Goal: Check status: Check status

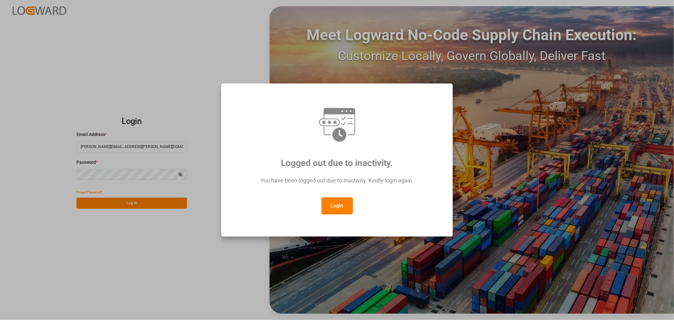
click at [335, 202] on button "Login" at bounding box center [337, 205] width 32 height 17
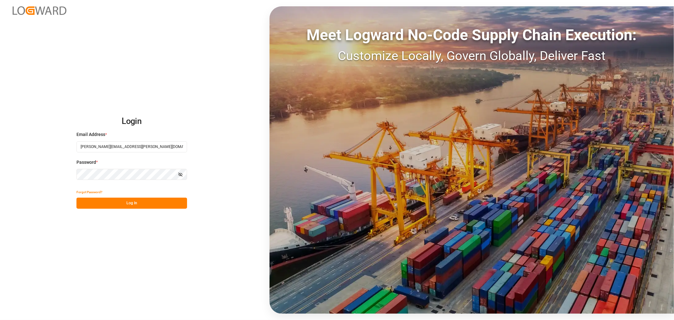
click at [129, 201] on button "Log In" at bounding box center [131, 202] width 111 height 11
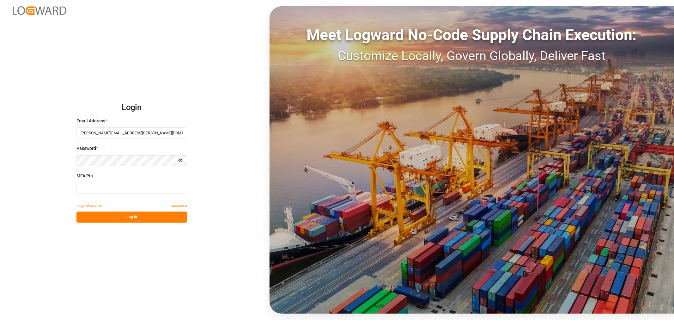
click at [128, 189] on input at bounding box center [131, 188] width 111 height 11
type input "845768"
click at [131, 219] on button "Log In" at bounding box center [131, 216] width 111 height 11
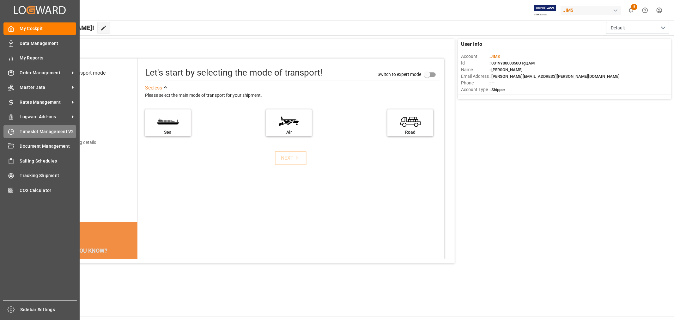
click at [29, 130] on span "Timeslot Management V2" at bounding box center [48, 131] width 57 height 7
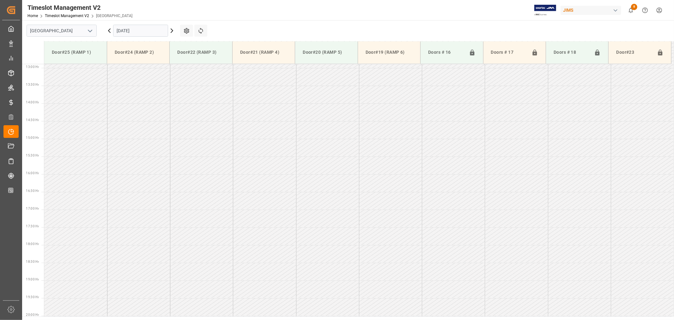
scroll to position [456, 0]
click at [142, 32] on input "[DATE]" at bounding box center [140, 31] width 55 height 12
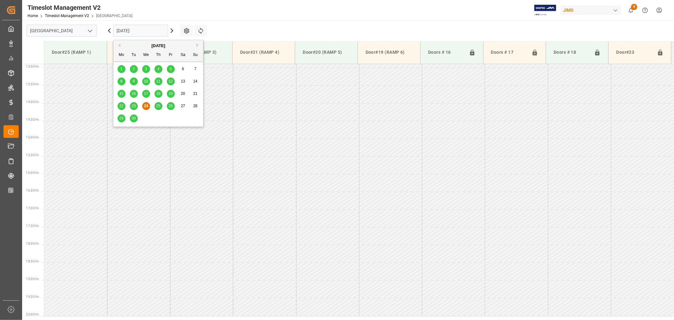
click at [171, 107] on span "26" at bounding box center [170, 106] width 4 height 4
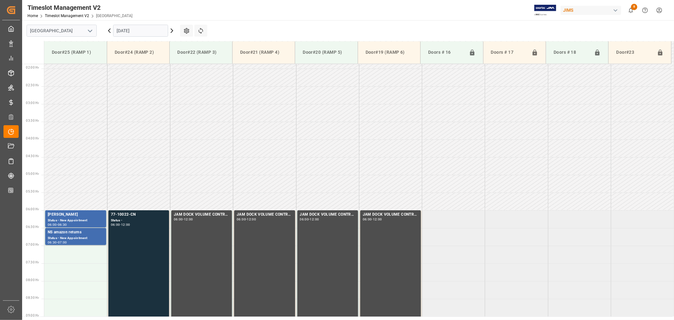
scroll to position [35, 0]
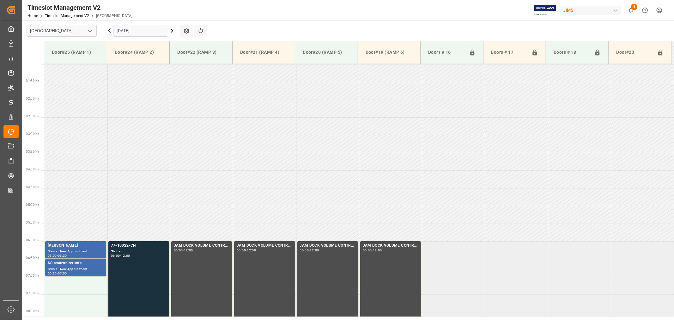
click at [89, 31] on icon "open menu" at bounding box center [90, 31] width 8 height 8
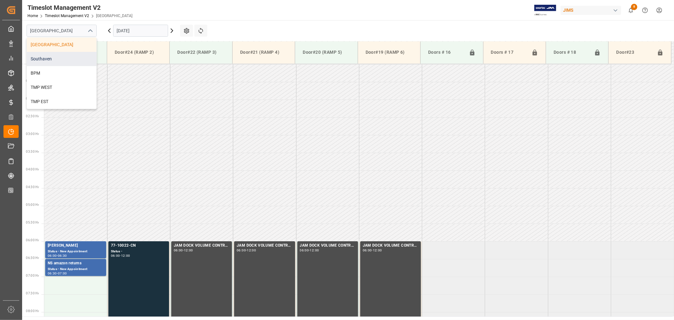
click at [64, 62] on div "Southaven" at bounding box center [61, 59] width 69 height 14
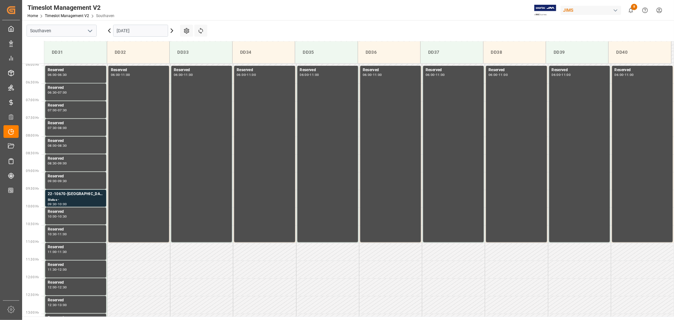
scroll to position [175, 0]
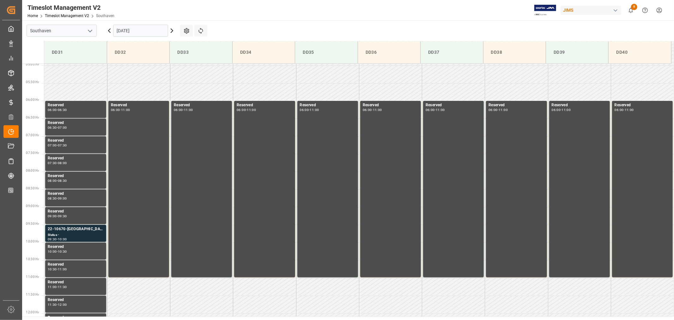
click at [146, 32] on input "[DATE]" at bounding box center [140, 31] width 55 height 12
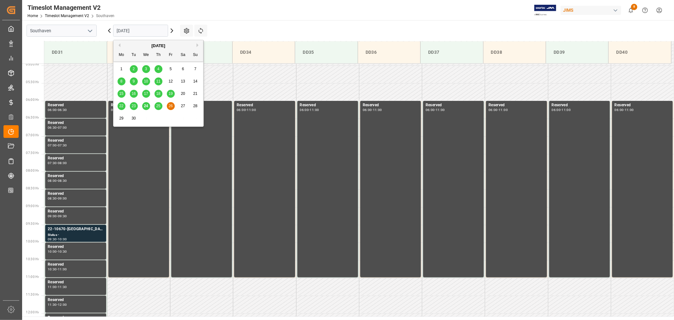
click at [219, 28] on main "Southaven [DATE] Settings Refresh Time Slots DD31 DD32 DD33 DD34 DD35 DD36 DD37…" at bounding box center [347, 168] width 650 height 296
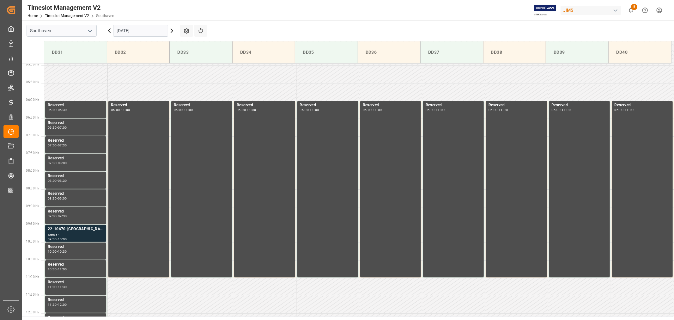
click at [126, 32] on input "[DATE]" at bounding box center [140, 31] width 55 height 12
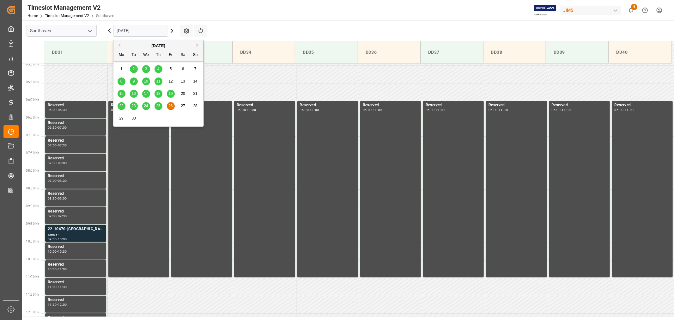
click at [171, 94] on span "19" at bounding box center [170, 93] width 4 height 4
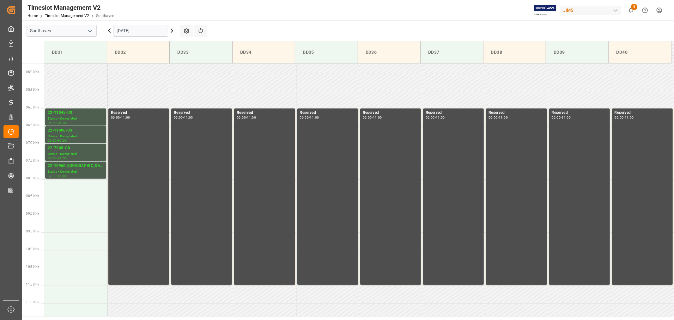
scroll to position [140, 0]
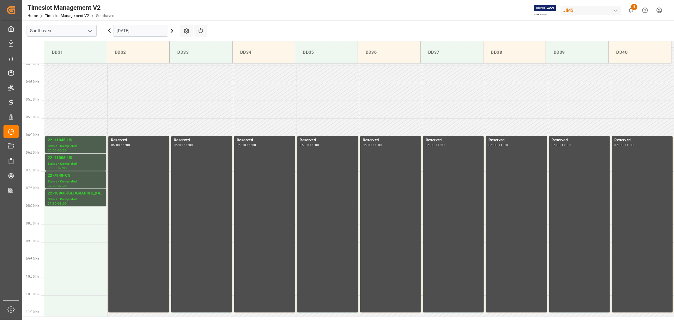
click at [147, 30] on input "[DATE]" at bounding box center [140, 31] width 55 height 12
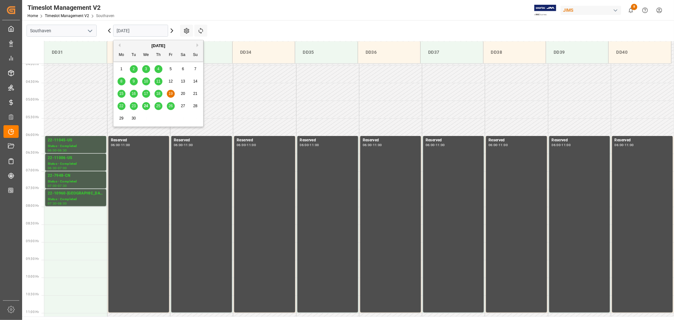
click at [172, 107] on span "26" at bounding box center [170, 106] width 4 height 4
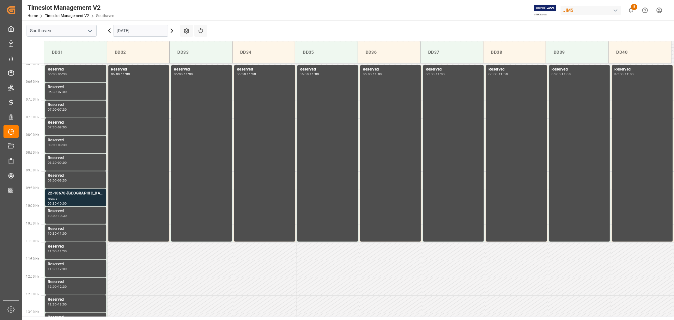
scroll to position [208, 0]
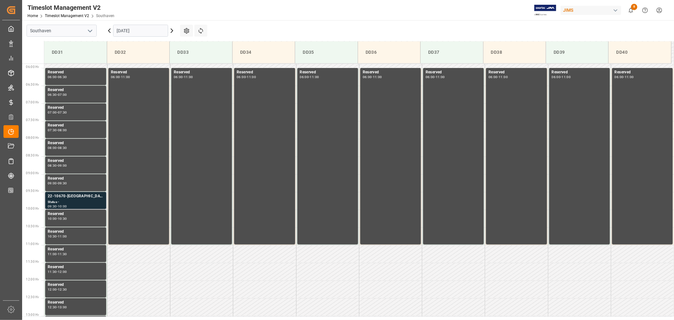
click at [69, 197] on div "22-10670-[GEOGRAPHIC_DATA]" at bounding box center [76, 196] width 56 height 6
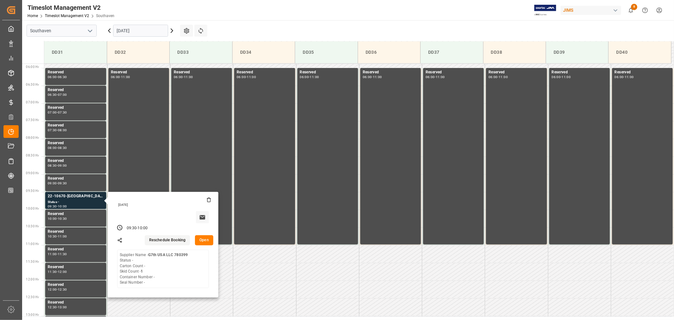
click at [238, 11] on div "Timeslot Management V2 Home Timeslot Management V2 Southaven JIMS 8 Notificatio…" at bounding box center [346, 10] width 656 height 20
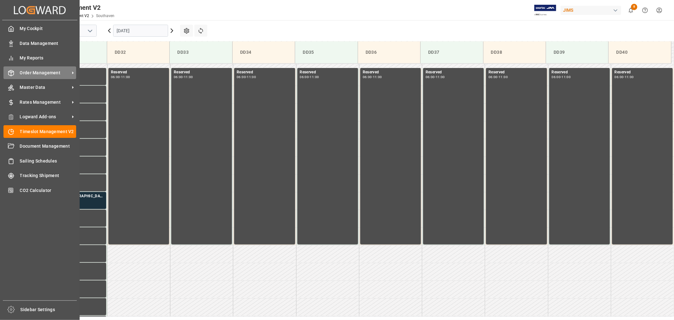
click at [40, 72] on span "Order Management" at bounding box center [45, 72] width 50 height 7
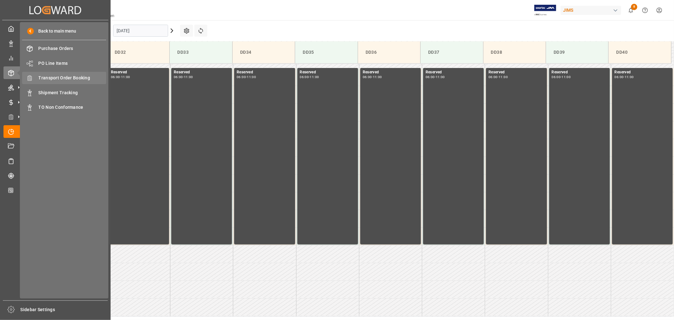
click at [67, 76] on span "Transport Order Booking" at bounding box center [73, 78] width 68 height 7
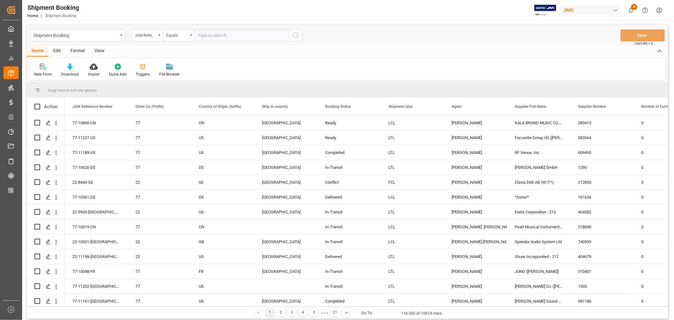
click at [201, 37] on input "text" at bounding box center [241, 35] width 95 height 12
paste input "22-10963-ID"
type input "22-10963-ID"
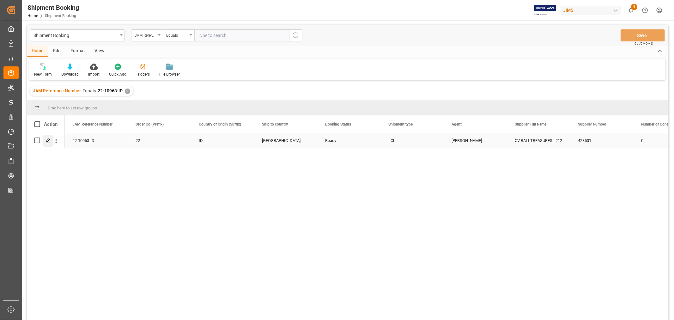
click at [49, 141] on icon "Press SPACE to select this row." at bounding box center [48, 140] width 5 height 5
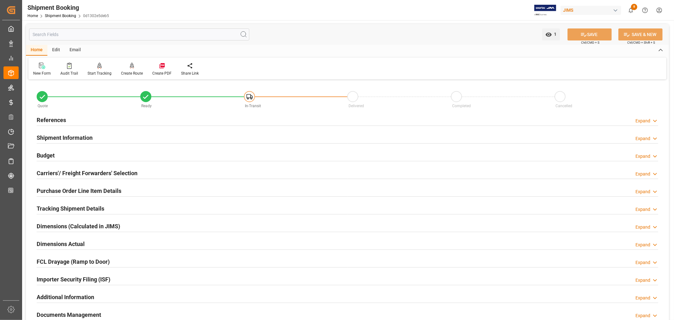
click at [59, 188] on h2 "Purchase Order Line Item Details" at bounding box center [79, 190] width 85 height 9
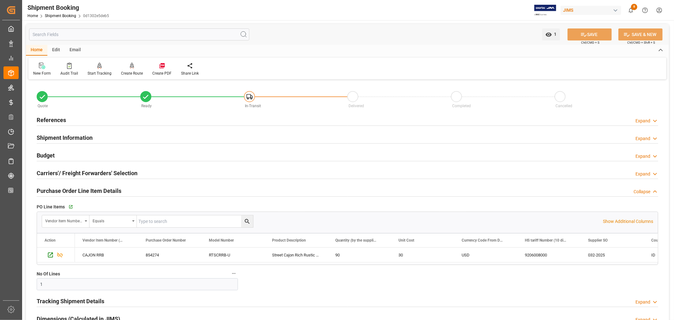
click at [59, 188] on h2 "Purchase Order Line Item Details" at bounding box center [79, 190] width 85 height 9
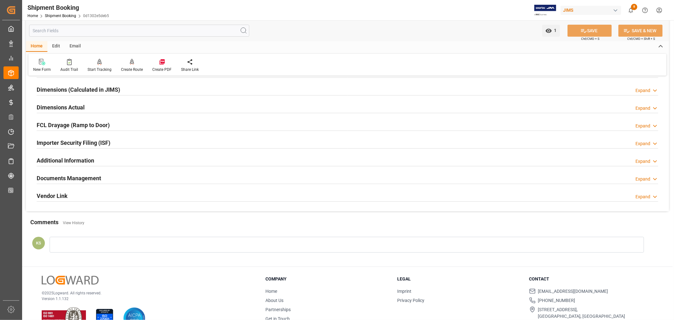
scroll to position [140, 0]
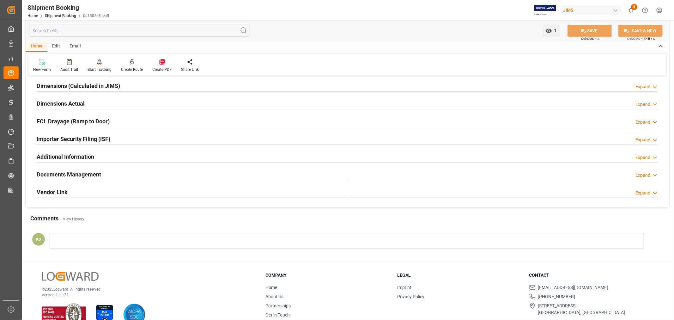
click at [112, 139] on div "Importer Security Filing (ISF) Expand" at bounding box center [347, 138] width 621 height 12
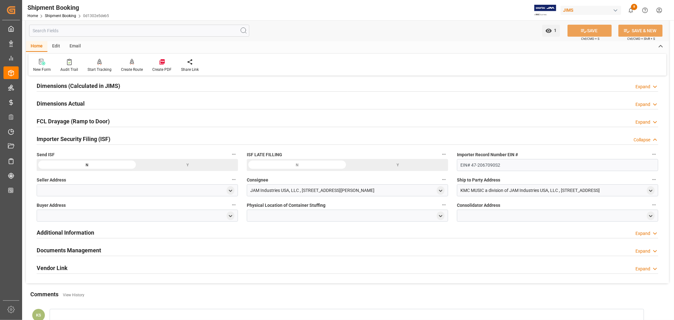
click at [112, 139] on div "Importer Security Filing (ISF) Collapse" at bounding box center [347, 138] width 621 height 12
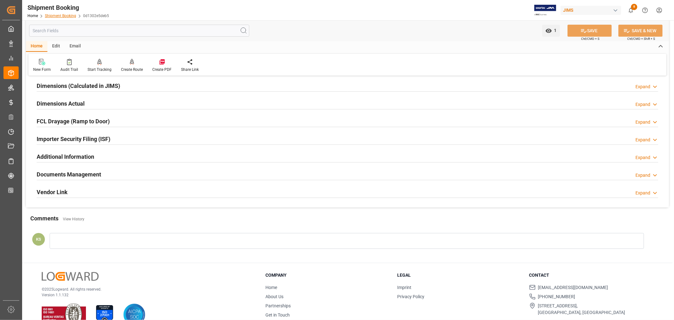
click at [66, 15] on link "Shipment Booking" at bounding box center [60, 16] width 31 height 4
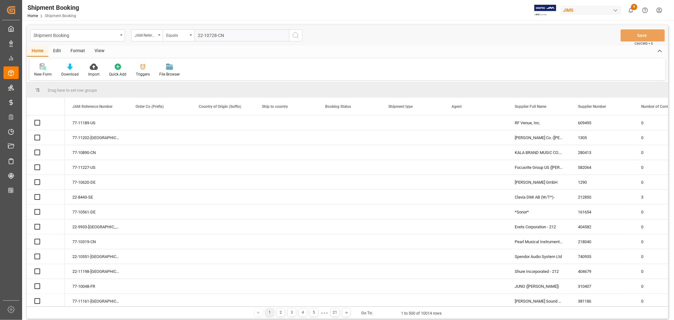
type input "22-10728-CN"
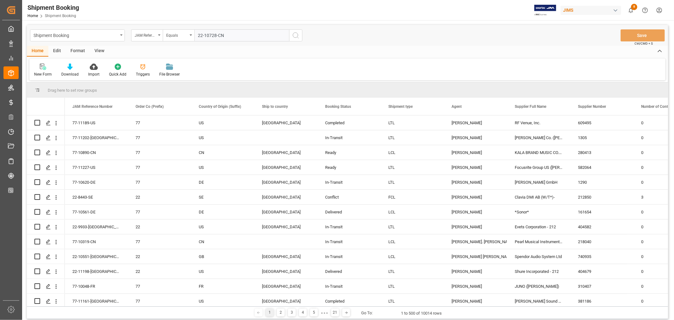
click at [295, 35] on icon "search button" at bounding box center [296, 36] width 8 height 8
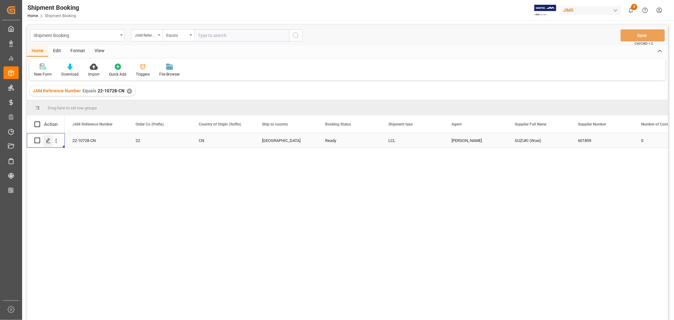
click at [48, 140] on icon "Press SPACE to select this row." at bounding box center [48, 140] width 5 height 5
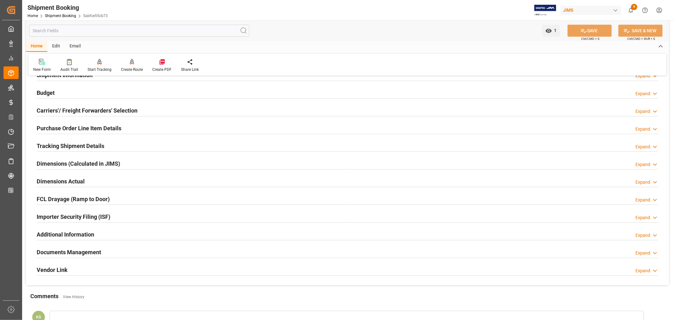
scroll to position [105, 0]
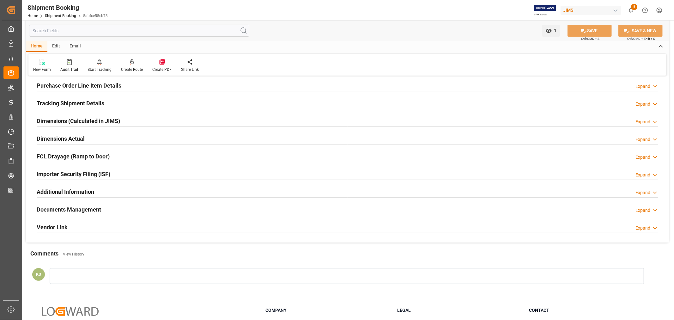
click at [119, 176] on div "Importer Security Filing (ISF) Expand" at bounding box center [347, 173] width 621 height 12
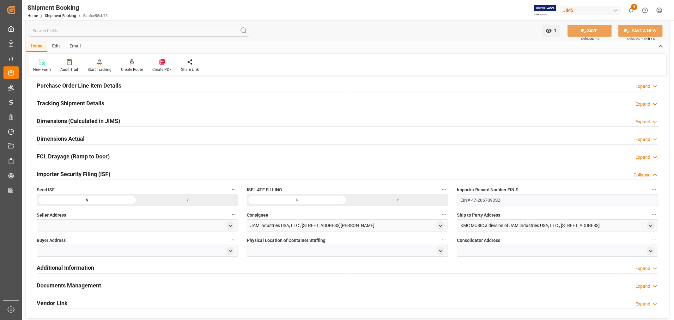
click at [119, 176] on div "Importer Security Filing (ISF) Collapse" at bounding box center [347, 173] width 621 height 12
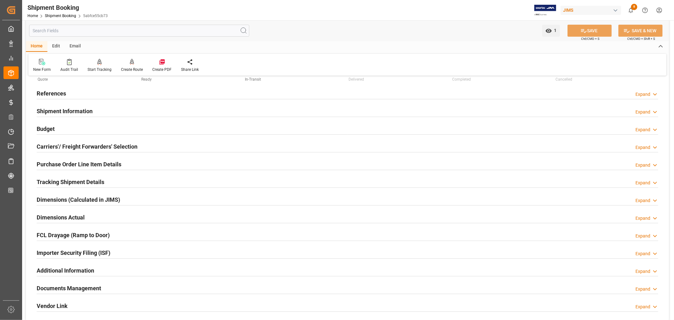
scroll to position [0, 0]
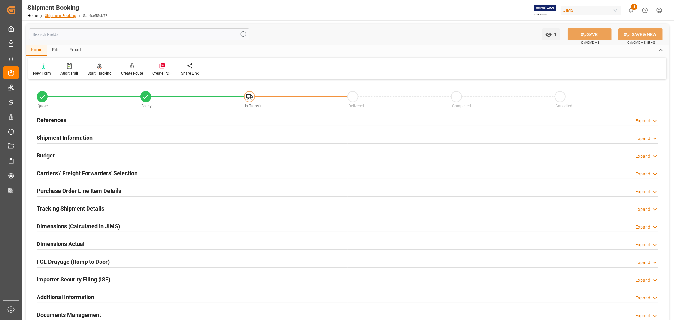
click at [61, 16] on link "Shipment Booking" at bounding box center [60, 16] width 31 height 4
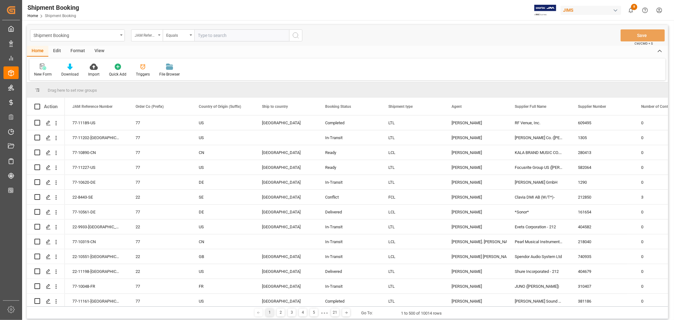
click at [160, 35] on icon "open menu" at bounding box center [159, 34] width 3 height 1
type input "book"
click at [146, 73] on div "Booking Number" at bounding box center [178, 77] width 94 height 13
click at [199, 37] on input "text" at bounding box center [241, 35] width 95 height 12
paste input "093500292729"
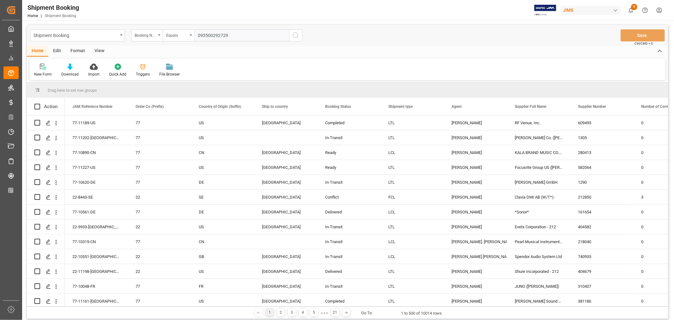
type input "093500292729"
click at [297, 34] on icon "search button" at bounding box center [296, 36] width 8 height 8
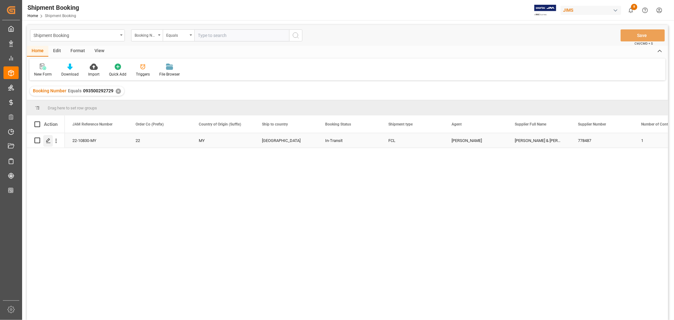
click at [49, 140] on polygon "Press SPACE to select this row." at bounding box center [47, 139] width 3 height 3
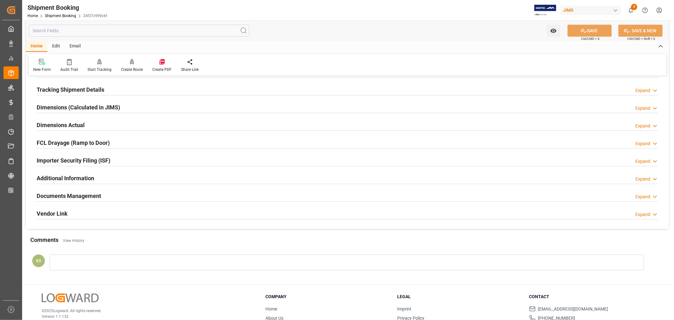
scroll to position [140, 0]
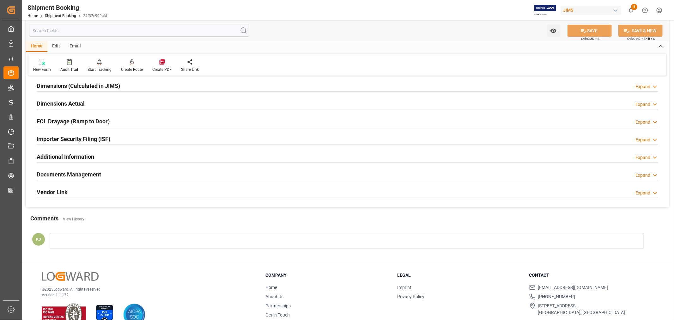
click at [130, 139] on div "Importer Security Filing (ISF) Expand" at bounding box center [347, 138] width 621 height 12
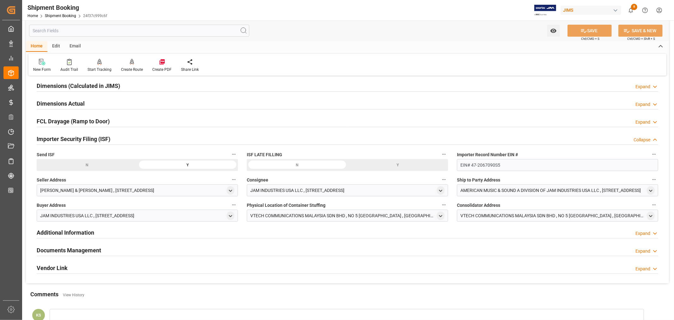
click at [130, 139] on div "Importer Security Filing (ISF) Collapse" at bounding box center [347, 138] width 621 height 12
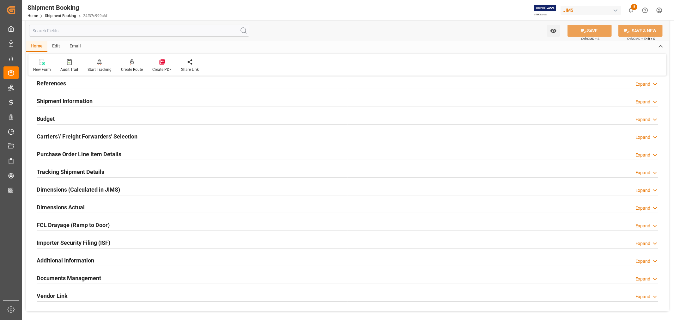
scroll to position [0, 0]
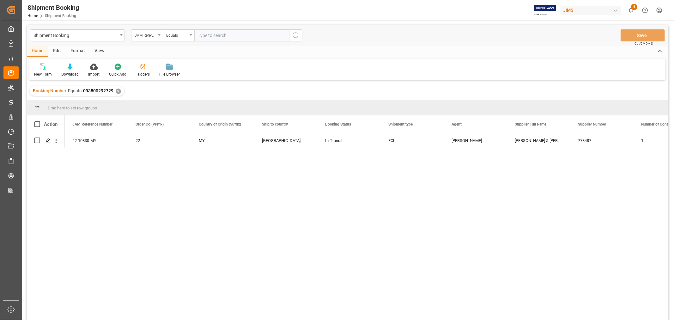
click at [118, 92] on div "✕" at bounding box center [118, 90] width 5 height 5
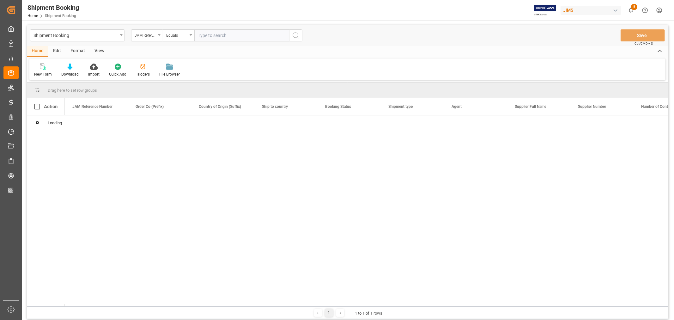
click at [159, 35] on icon "open menu" at bounding box center [159, 34] width 3 height 1
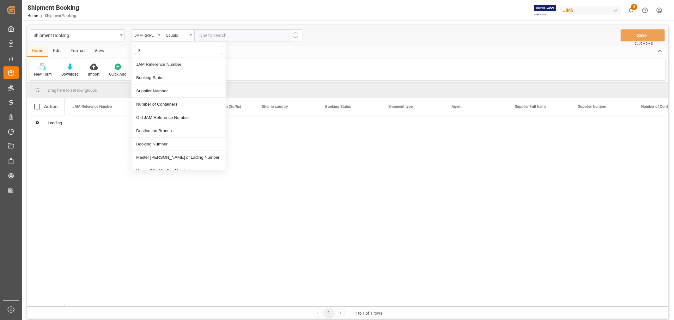
type input "bo"
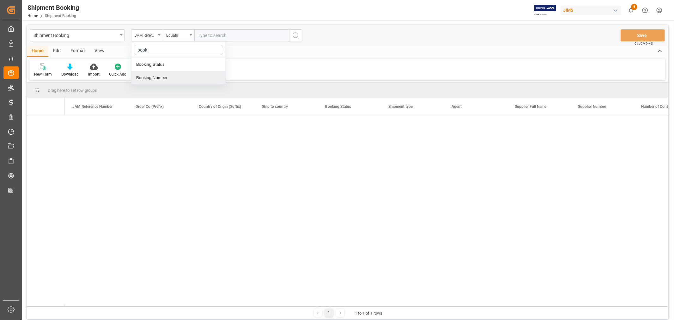
click at [154, 77] on div "Booking Number" at bounding box center [178, 77] width 94 height 13
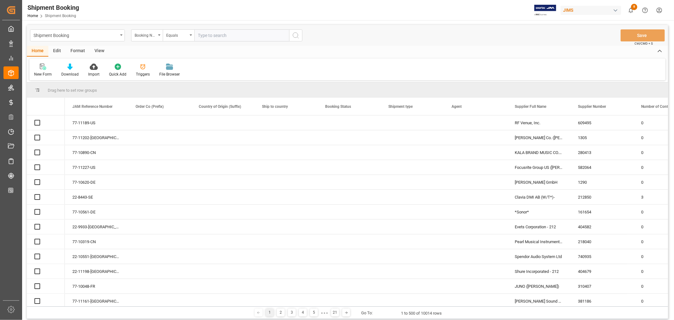
click at [198, 33] on input "text" at bounding box center [241, 35] width 95 height 12
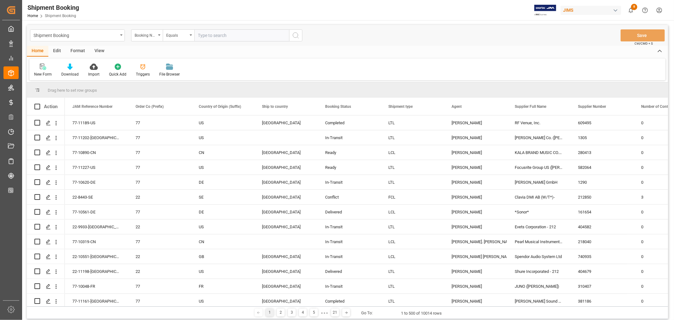
paste input "093500292737"
type input "093500292737"
click at [293, 34] on icon "search button" at bounding box center [296, 36] width 8 height 8
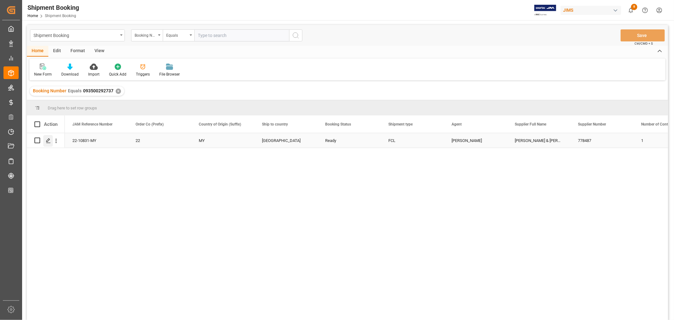
click at [49, 140] on icon "Press SPACE to select this row." at bounding box center [48, 140] width 5 height 5
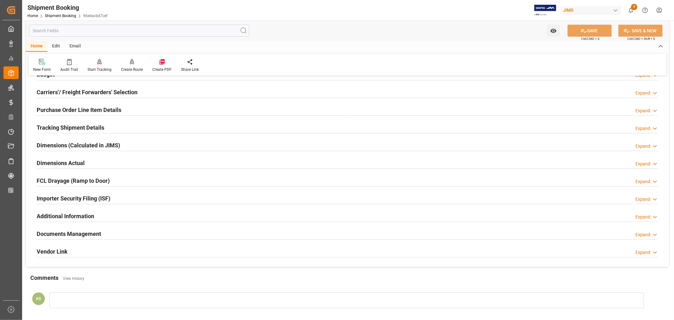
scroll to position [155, 0]
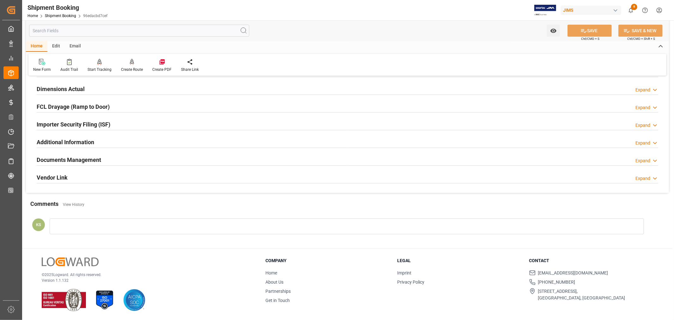
click at [119, 163] on div "Documents Management Expand" at bounding box center [347, 159] width 621 height 12
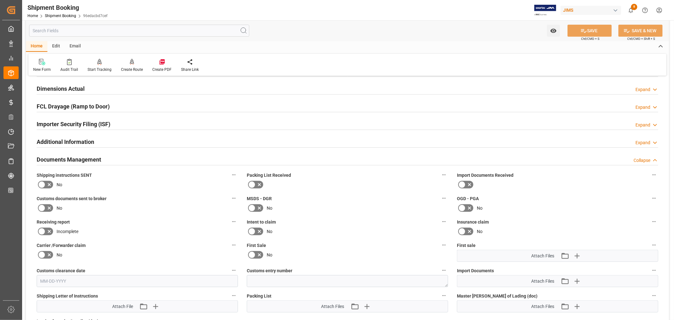
click at [119, 163] on div "Documents Management Collapse" at bounding box center [347, 159] width 621 height 12
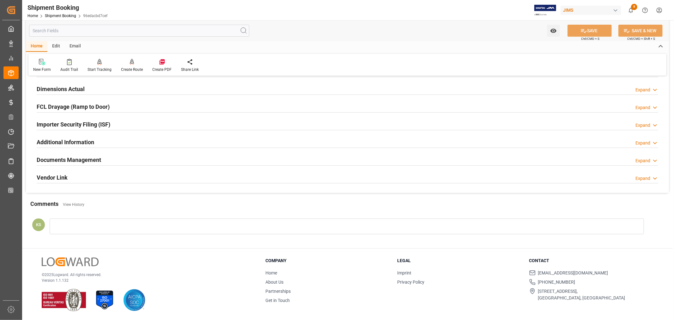
click at [124, 127] on div "Importer Security Filing (ISF) Expand" at bounding box center [347, 124] width 621 height 12
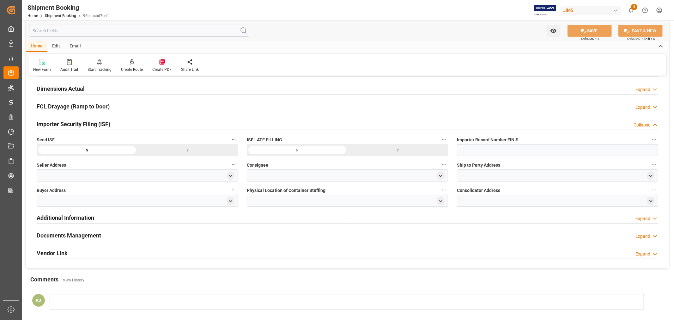
click at [124, 127] on div "Importer Security Filing (ISF) Collapse" at bounding box center [347, 124] width 621 height 12
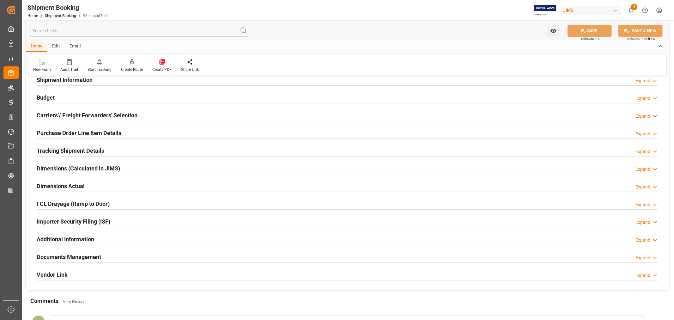
scroll to position [0, 0]
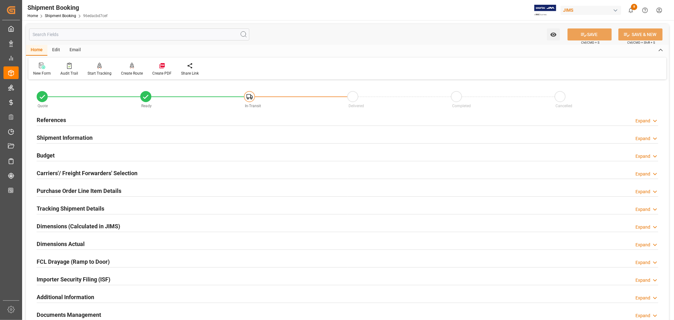
click at [58, 13] on div "Home Shipment Booking 96edacbd7cef" at bounding box center [67, 15] width 80 height 7
click at [58, 15] on link "Shipment Booking" at bounding box center [60, 16] width 31 height 4
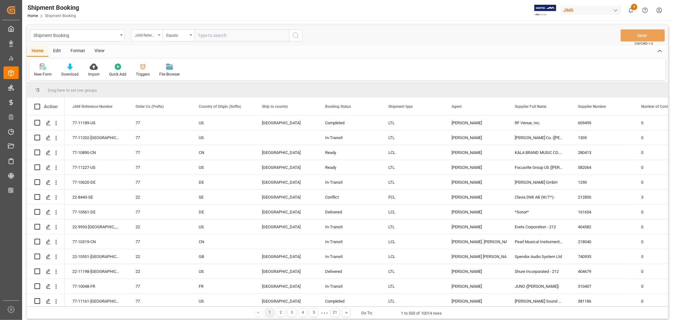
click at [159, 34] on div "JAM Reference Number" at bounding box center [147, 35] width 32 height 12
type input "book"
click at [162, 75] on div "Booking Number" at bounding box center [178, 77] width 94 height 13
click at [198, 37] on input "text" at bounding box center [241, 35] width 95 height 12
paste input "093500292745"
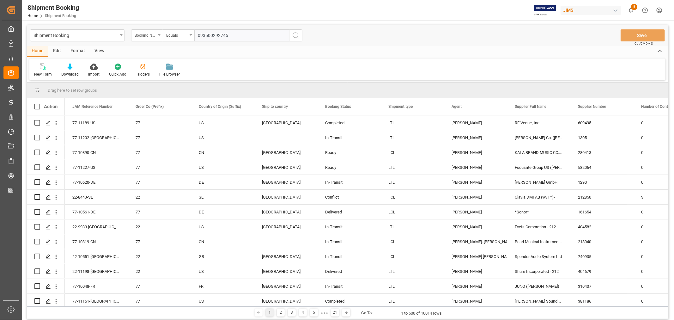
type input "093500292745"
click at [294, 34] on icon "search button" at bounding box center [296, 36] width 8 height 8
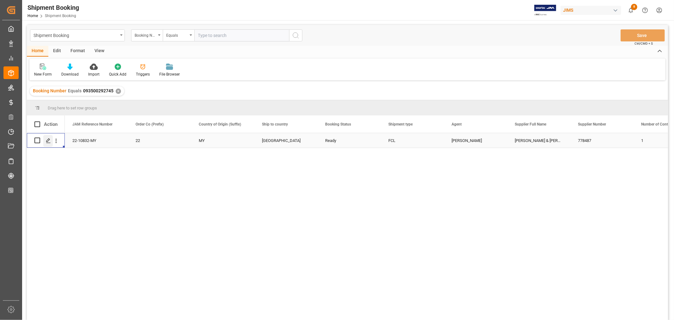
click at [49, 141] on icon "Press SPACE to select this row." at bounding box center [48, 140] width 5 height 5
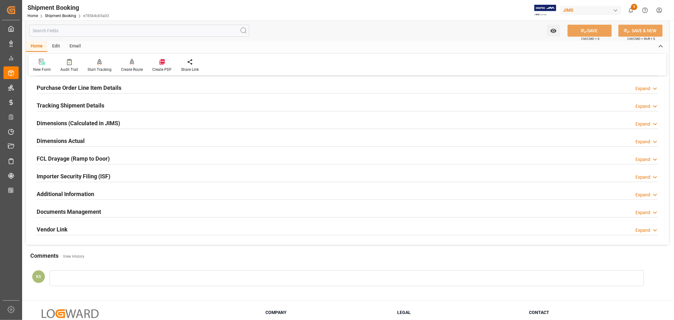
scroll to position [105, 0]
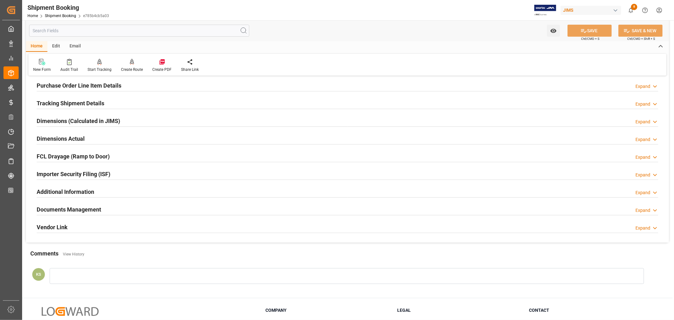
click at [157, 176] on div "Importer Security Filing (ISF) Expand" at bounding box center [347, 173] width 621 height 12
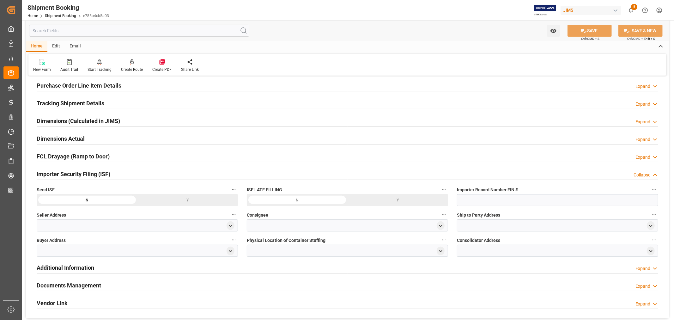
click at [157, 176] on div "Importer Security Filing (ISF) Collapse" at bounding box center [347, 173] width 621 height 12
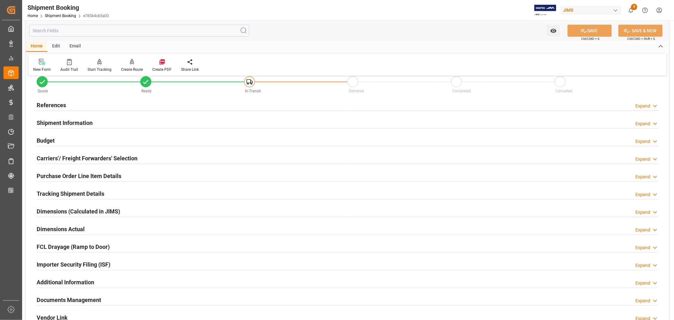
scroll to position [0, 0]
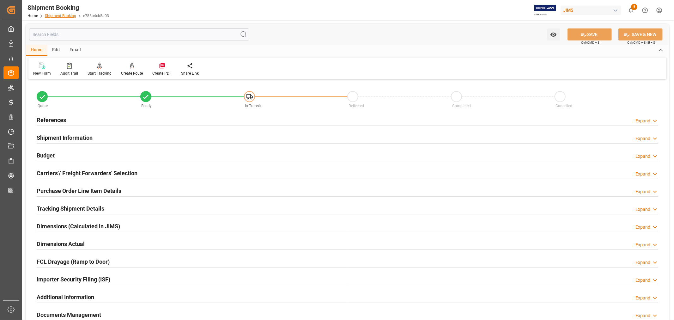
click at [61, 16] on link "Shipment Booking" at bounding box center [60, 16] width 31 height 4
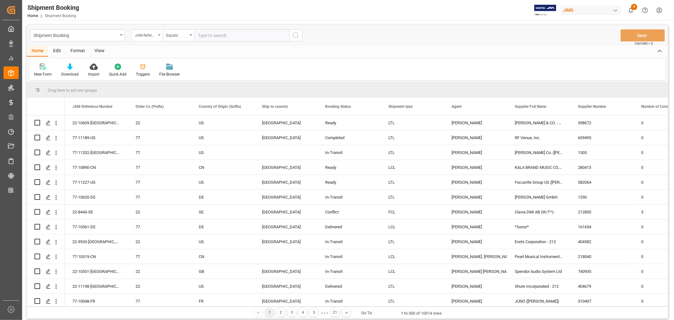
click at [160, 35] on div "JAM Reference Number" at bounding box center [147, 35] width 32 height 12
type input "book"
click at [154, 79] on div "Booking Number" at bounding box center [178, 77] width 94 height 13
click at [200, 35] on input "text" at bounding box center [241, 35] width 95 height 12
paste input "093500292788"
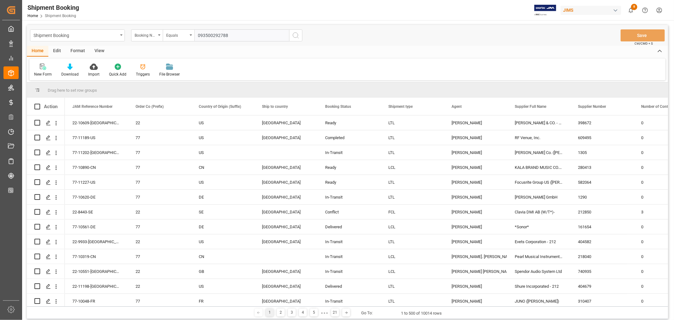
type input "093500292788"
click at [294, 36] on icon "search button" at bounding box center [296, 36] width 8 height 8
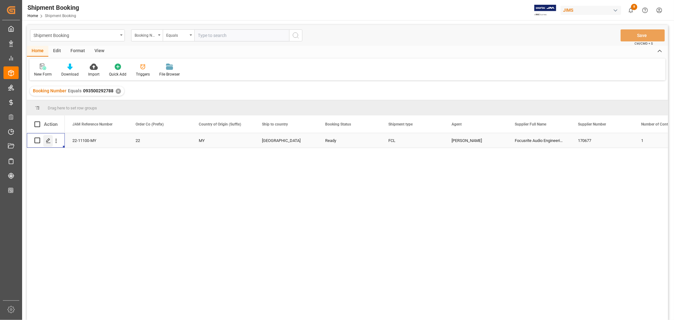
click at [48, 140] on icon "Press SPACE to select this row." at bounding box center [48, 140] width 5 height 5
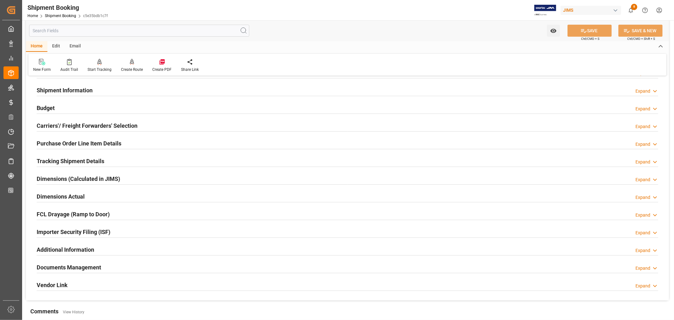
scroll to position [140, 0]
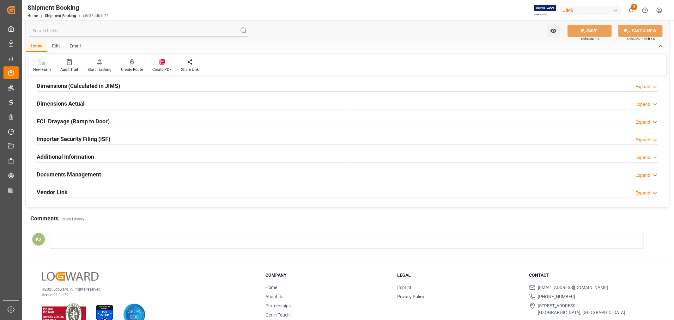
click at [127, 137] on div "Importer Security Filing (ISF) Expand" at bounding box center [347, 138] width 621 height 12
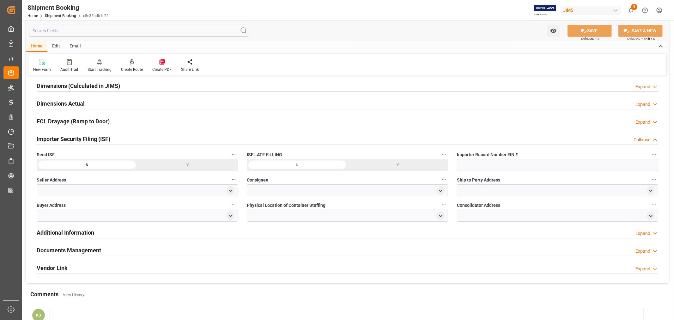
click at [127, 137] on div "Importer Security Filing (ISF) Collapse" at bounding box center [347, 138] width 621 height 12
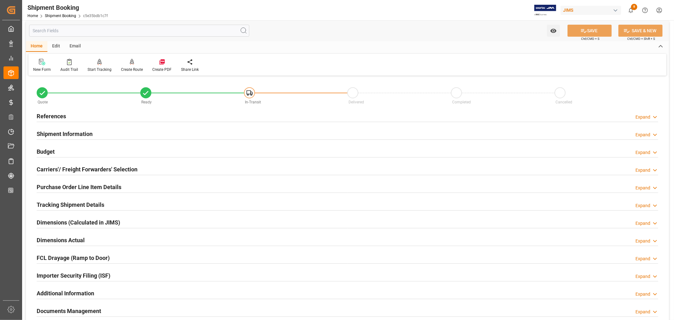
scroll to position [0, 0]
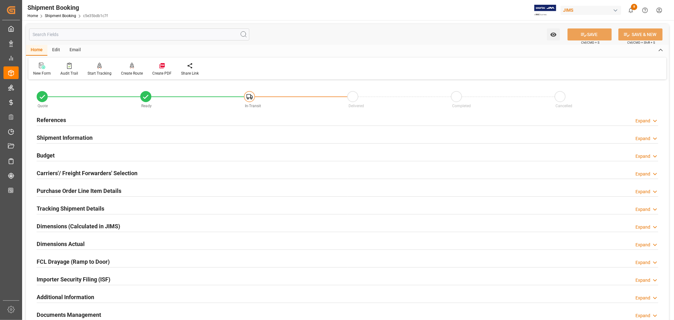
click at [75, 191] on h2 "Purchase Order Line Item Details" at bounding box center [79, 190] width 85 height 9
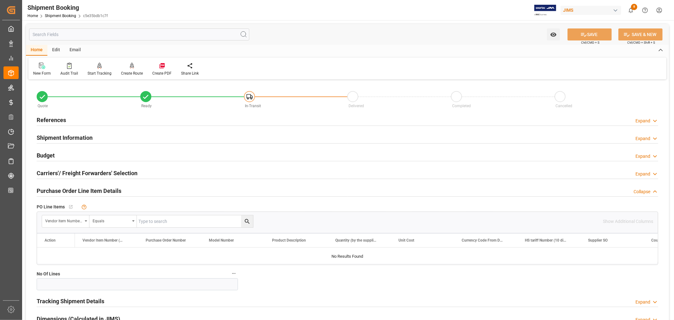
click at [75, 191] on h2 "Purchase Order Line Item Details" at bounding box center [79, 190] width 85 height 9
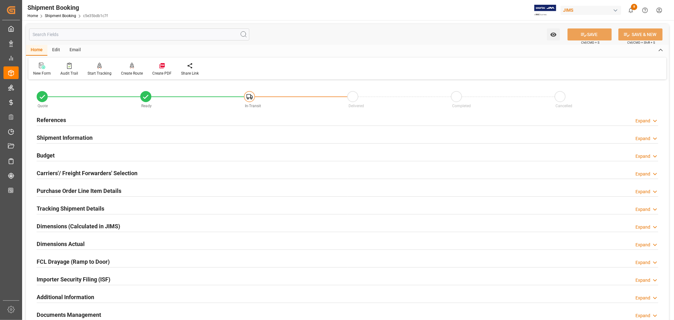
click at [57, 119] on h2 "References" at bounding box center [51, 120] width 29 height 9
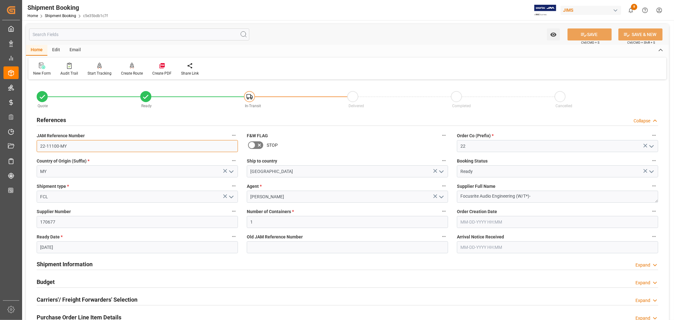
drag, startPoint x: 66, startPoint y: 146, endPoint x: 40, endPoint y: 146, distance: 26.2
click at [40, 146] on input "22-11100-MY" at bounding box center [137, 146] width 201 height 12
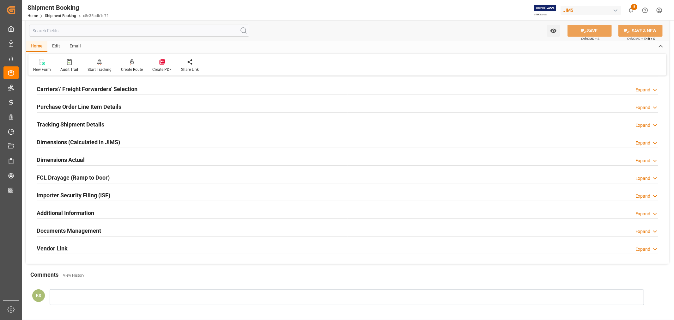
scroll to position [105, 0]
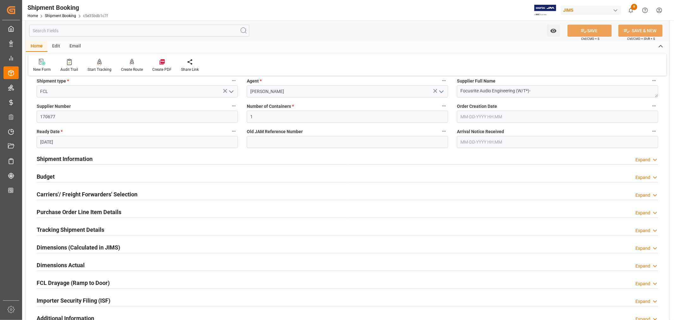
click at [190, 158] on div "Shipment Information Expand" at bounding box center [347, 158] width 621 height 12
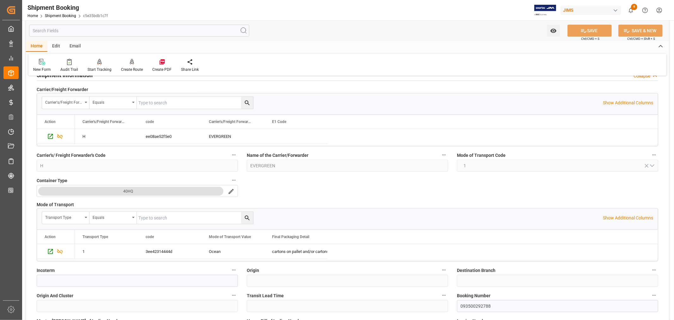
scroll to position [140, 0]
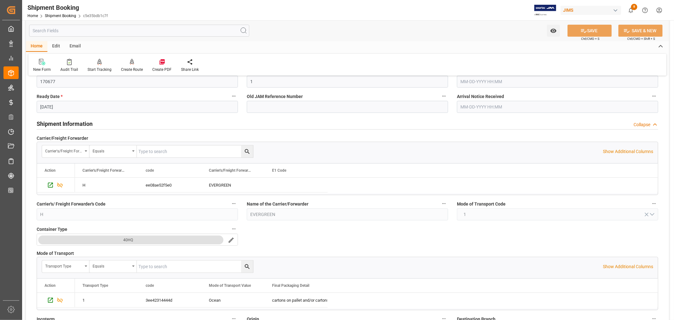
click at [124, 125] on div "Shipment Information Collapse" at bounding box center [347, 123] width 621 height 12
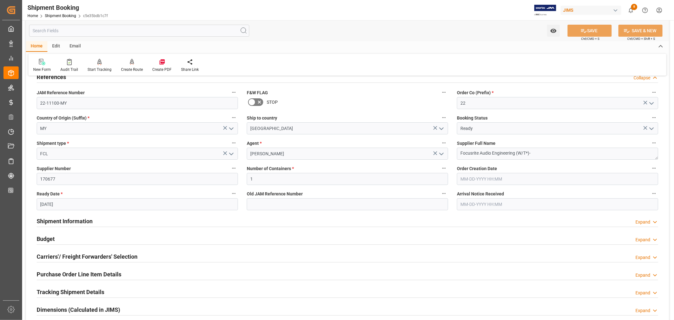
scroll to position [0, 0]
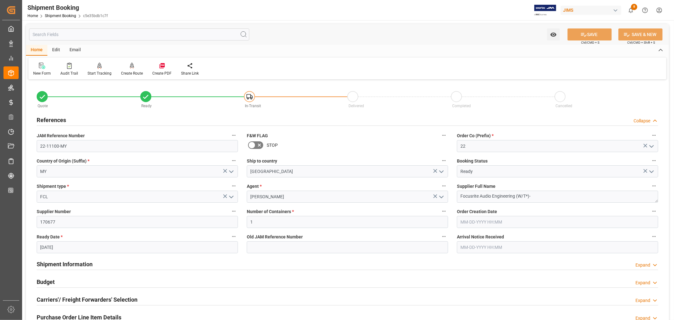
click at [62, 121] on h2 "References" at bounding box center [51, 120] width 29 height 9
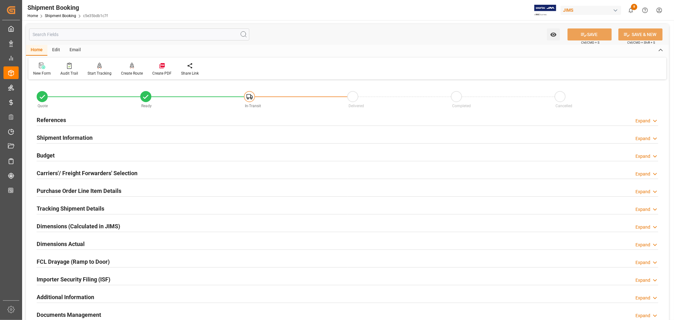
click at [85, 133] on h2 "Shipment Information" at bounding box center [65, 137] width 56 height 9
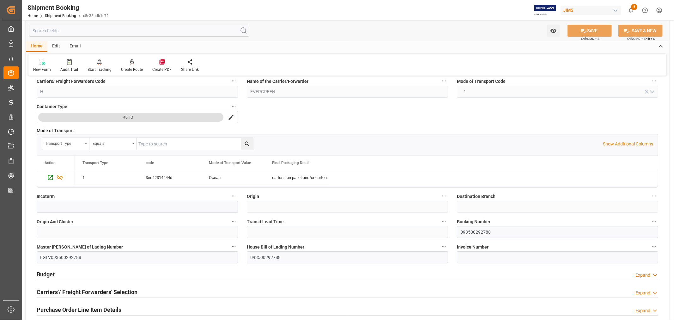
scroll to position [175, 0]
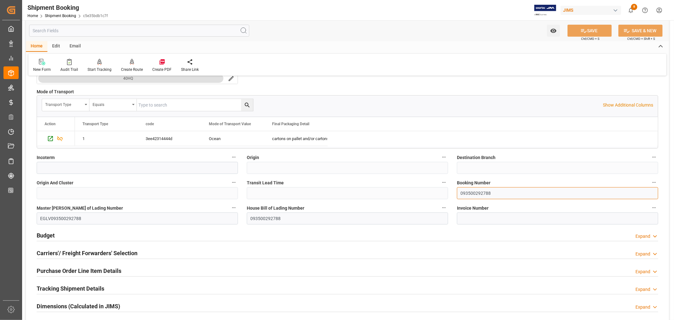
click at [474, 191] on input "093500292788" at bounding box center [557, 193] width 201 height 12
click at [58, 16] on link "Shipment Booking" at bounding box center [60, 16] width 31 height 4
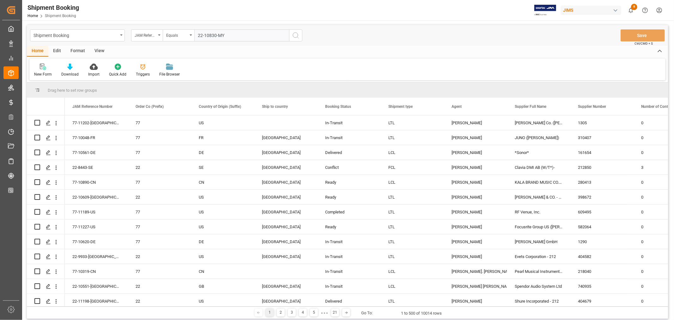
type input "22-10830-MY"
click at [295, 34] on icon "search button" at bounding box center [296, 36] width 8 height 8
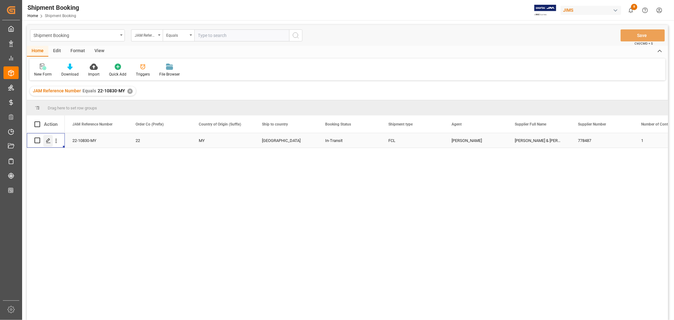
click at [52, 140] on div "Press SPACE to select this row." at bounding box center [47, 141] width 9 height 12
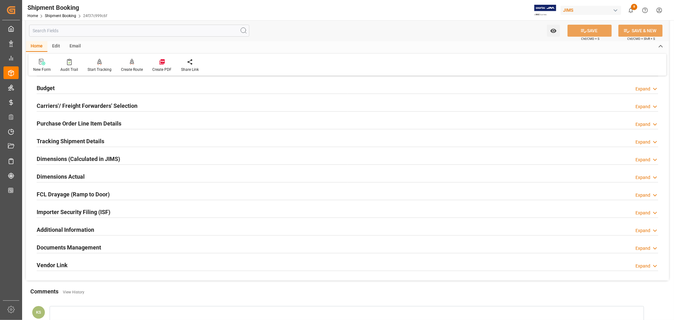
scroll to position [105, 0]
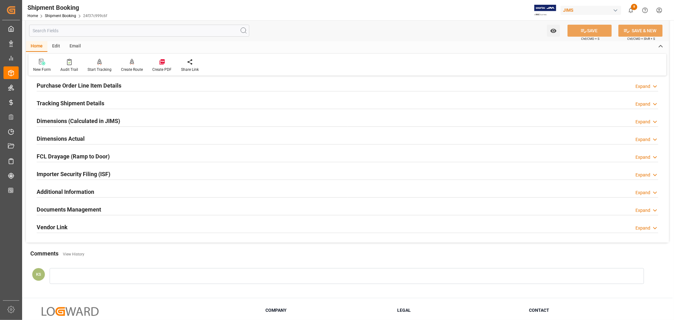
click at [119, 172] on div "Importer Security Filing (ISF) Expand" at bounding box center [347, 173] width 621 height 12
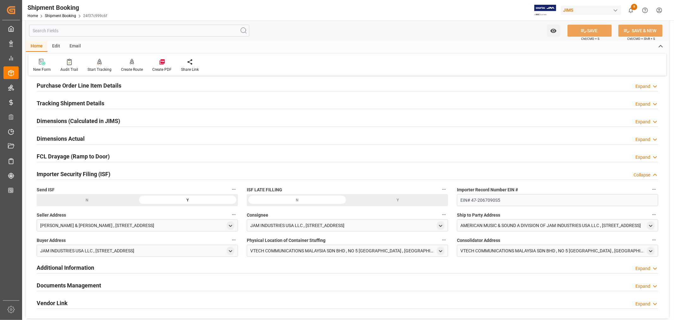
click at [119, 172] on div "Importer Security Filing (ISF) Collapse" at bounding box center [347, 173] width 621 height 12
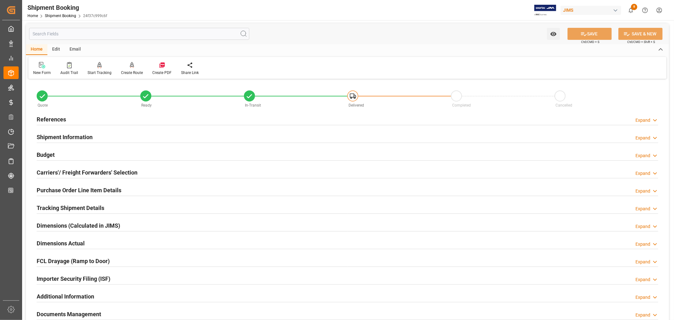
scroll to position [0, 0]
click at [60, 16] on link "Shipment Booking" at bounding box center [60, 16] width 31 height 4
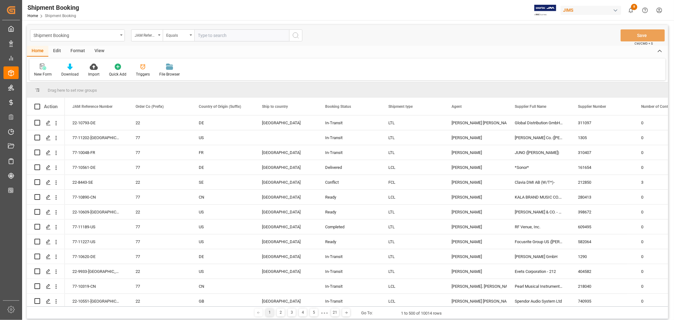
paste input "22-10828-MY"
type input "22-10828-MY"
click at [295, 35] on icon "search button" at bounding box center [296, 36] width 8 height 8
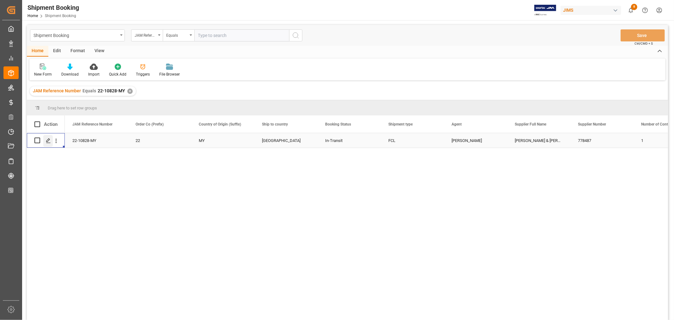
click at [51, 140] on div "Press SPACE to select this row." at bounding box center [47, 141] width 9 height 12
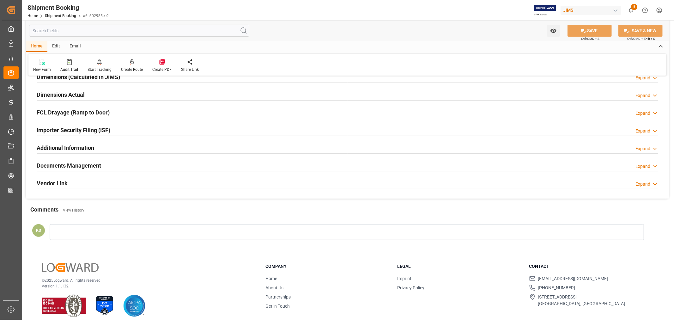
scroll to position [155, 0]
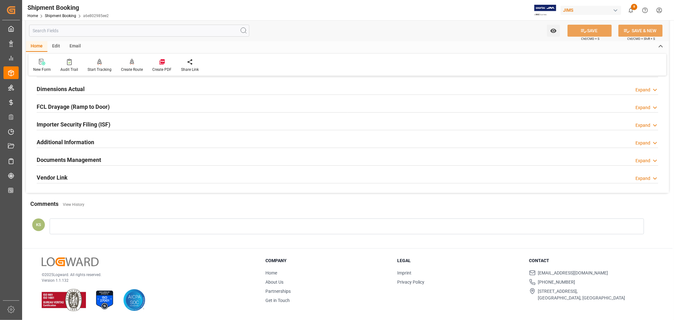
click at [124, 123] on div "Importer Security Filing (ISF) Expand" at bounding box center [347, 124] width 621 height 12
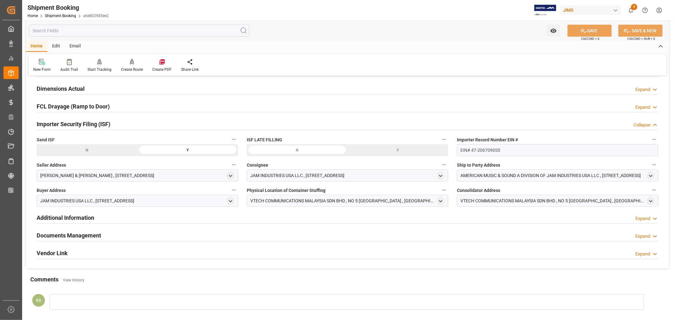
click at [124, 123] on div "Importer Security Filing (ISF) Collapse" at bounding box center [347, 124] width 621 height 12
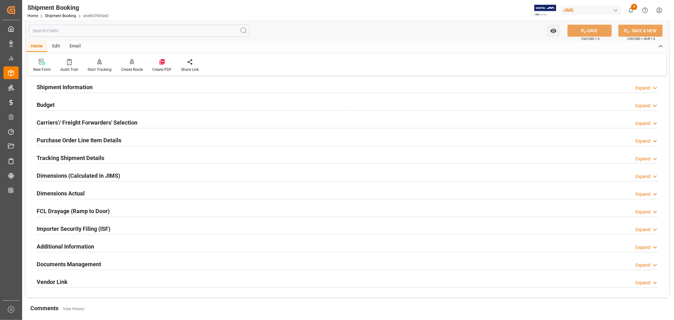
scroll to position [50, 0]
click at [92, 140] on h2 "Purchase Order Line Item Details" at bounding box center [79, 141] width 85 height 9
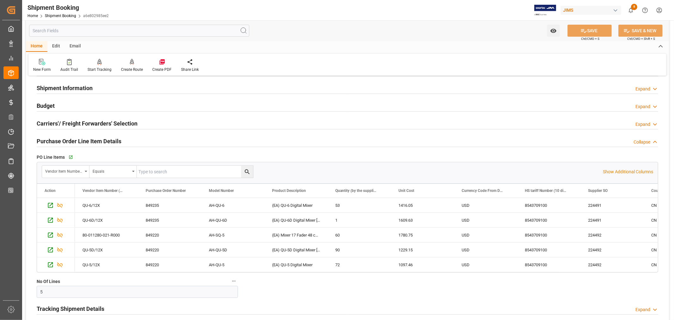
click at [92, 140] on h2 "Purchase Order Line Item Details" at bounding box center [79, 141] width 85 height 9
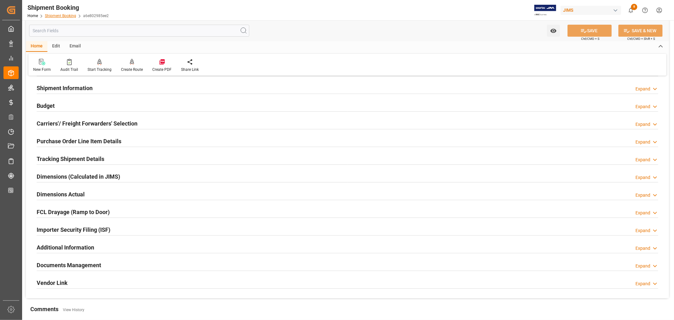
click at [65, 14] on link "Shipment Booking" at bounding box center [60, 16] width 31 height 4
